Goal: Book appointment/travel/reservation

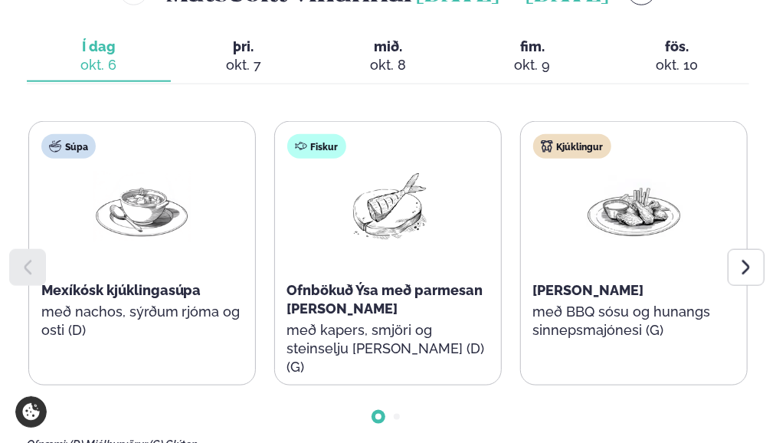
scroll to position [613, 0]
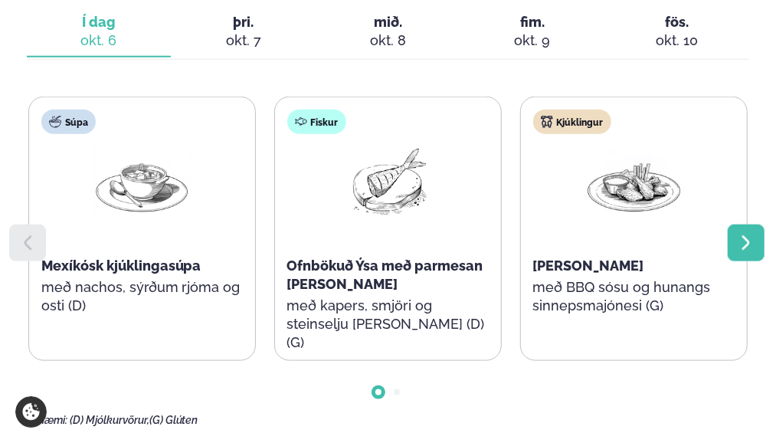
click at [743, 243] on icon at bounding box center [746, 243] width 18 height 18
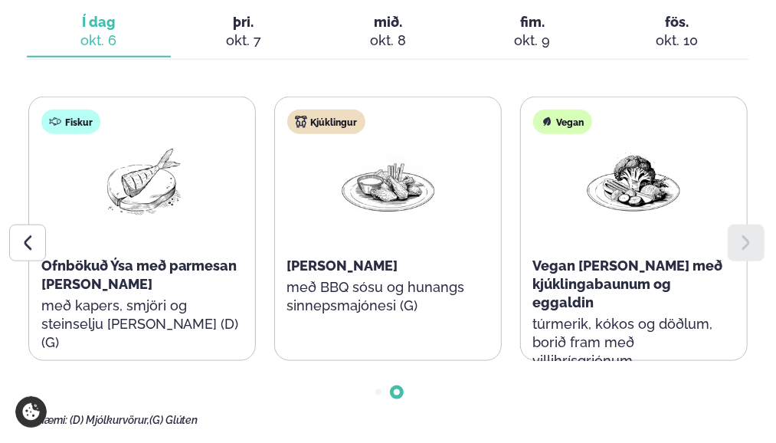
click at [247, 8] on button "þriðjudagur þri. [DATE]" at bounding box center [243, 32] width 145 height 51
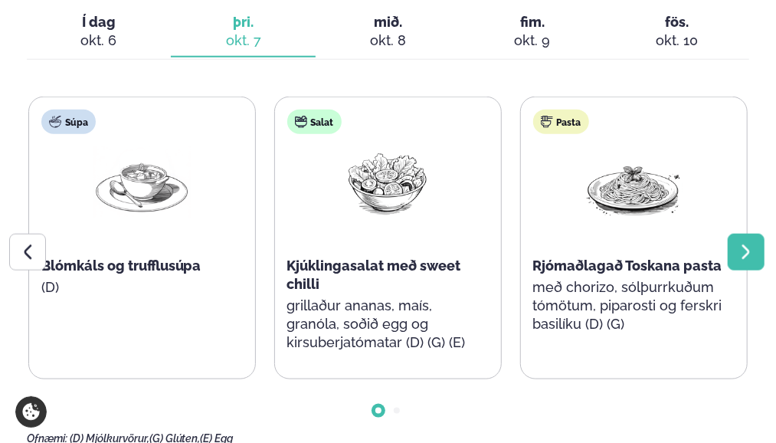
click at [749, 250] on icon at bounding box center [746, 252] width 18 height 18
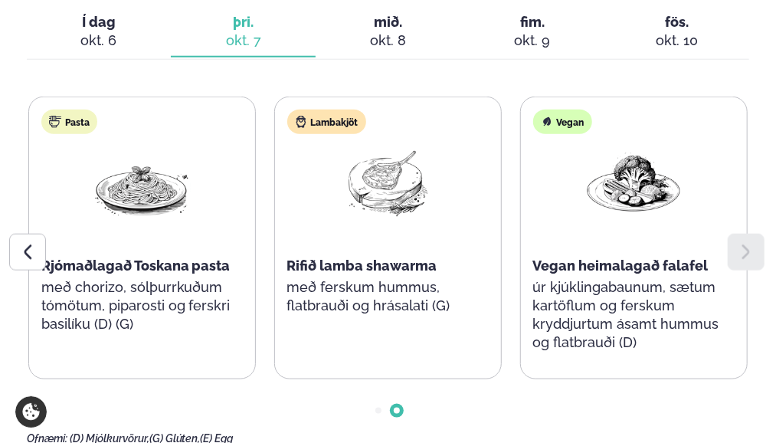
click at [385, 15] on span "mið." at bounding box center [388, 22] width 120 height 18
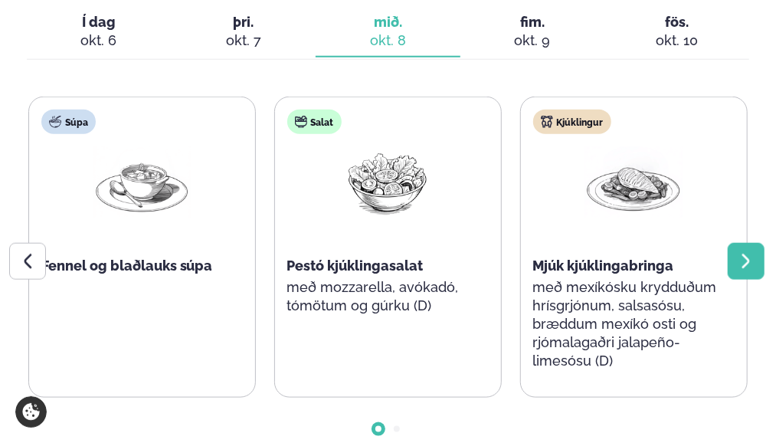
click at [748, 257] on icon at bounding box center [746, 261] width 18 height 18
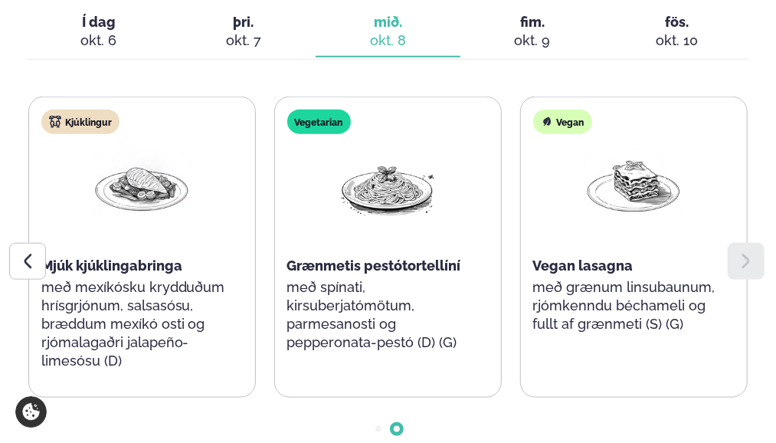
click at [527, 24] on span "fim." at bounding box center [533, 22] width 120 height 18
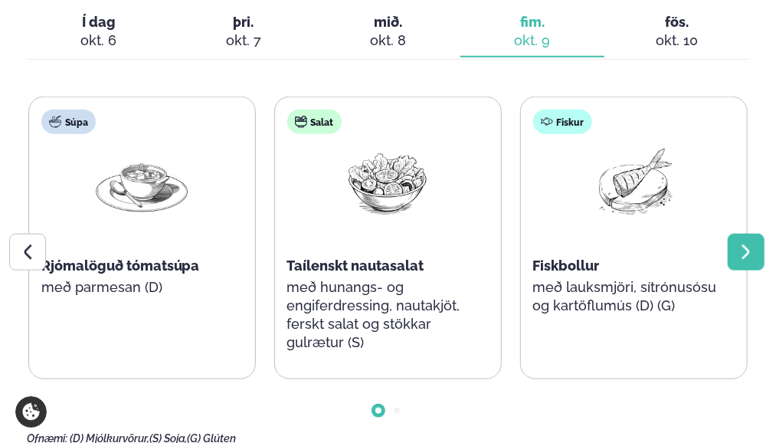
click at [743, 243] on icon at bounding box center [746, 252] width 18 height 18
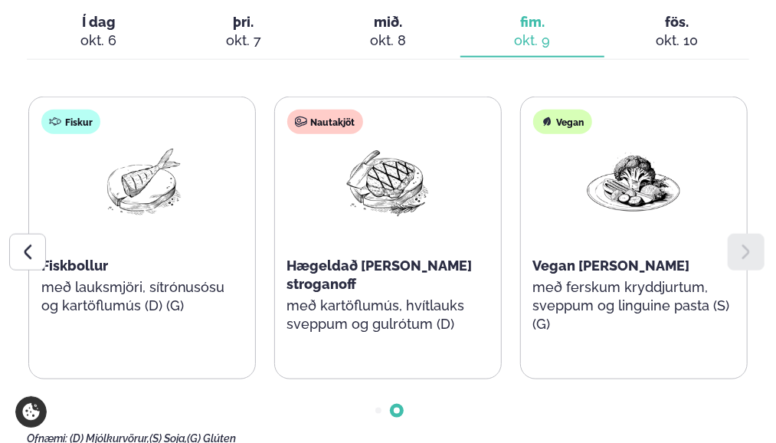
click at [663, 16] on span "fös." at bounding box center [677, 22] width 120 height 18
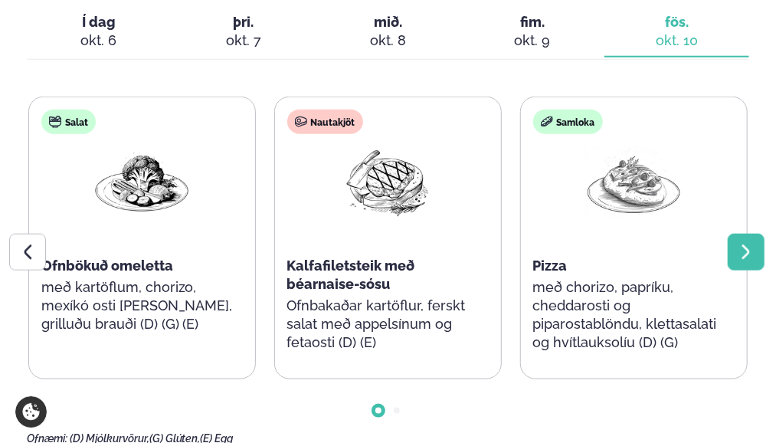
click at [739, 247] on icon at bounding box center [746, 252] width 18 height 18
